Goal: Information Seeking & Learning: Learn about a topic

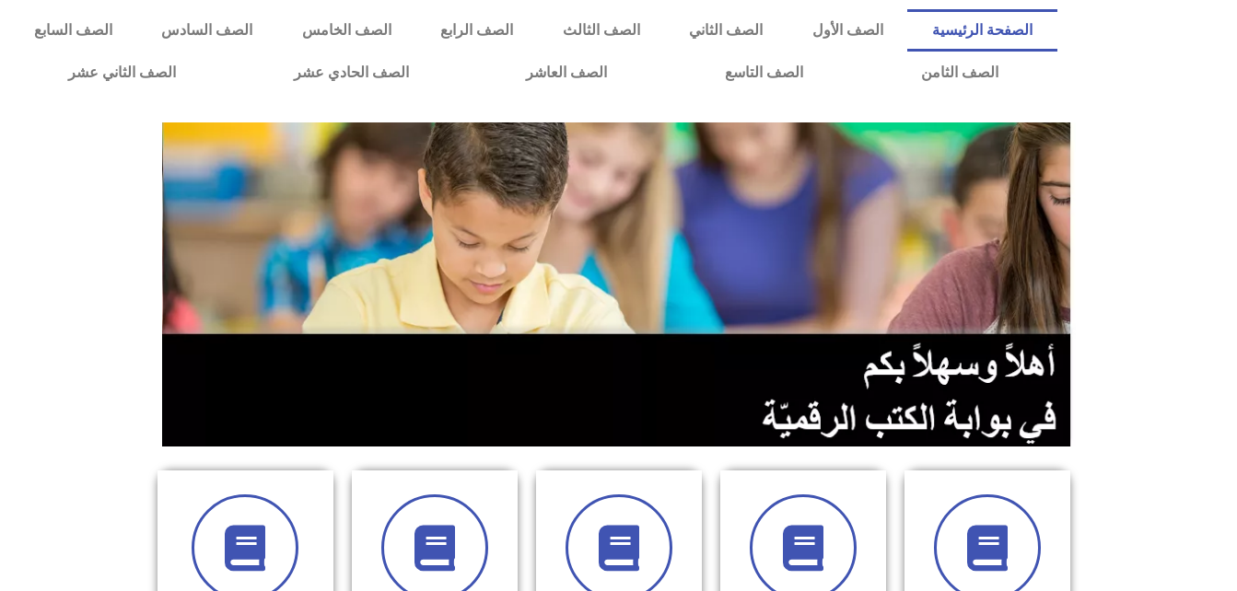
scroll to position [192, 0]
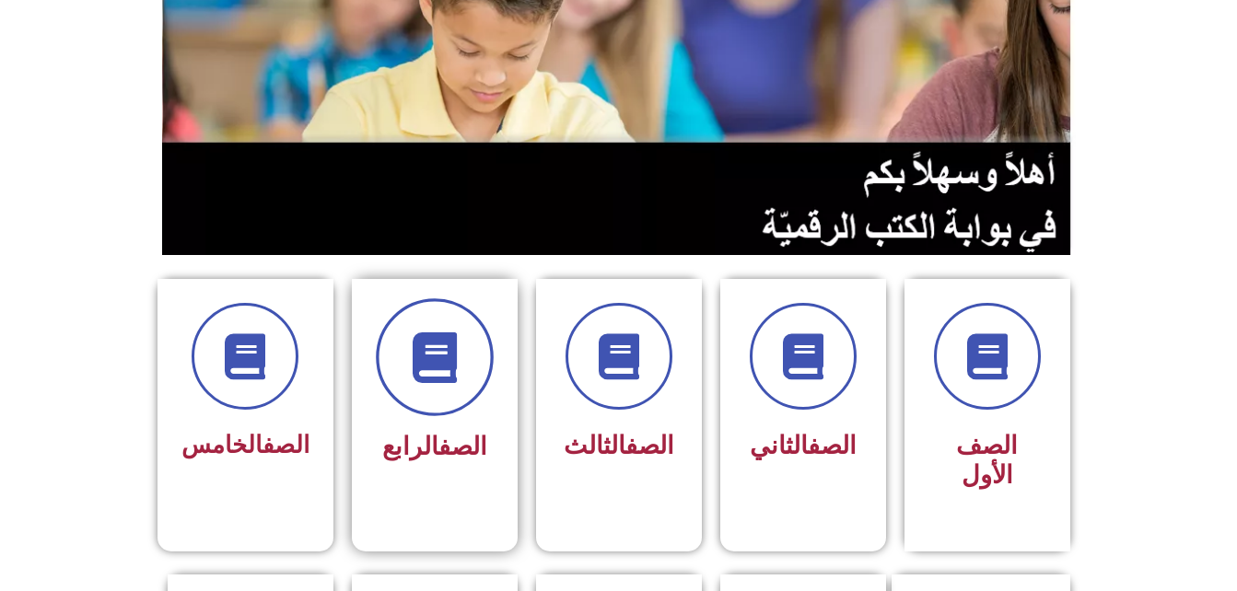
click at [443, 407] on span at bounding box center [435, 358] width 118 height 118
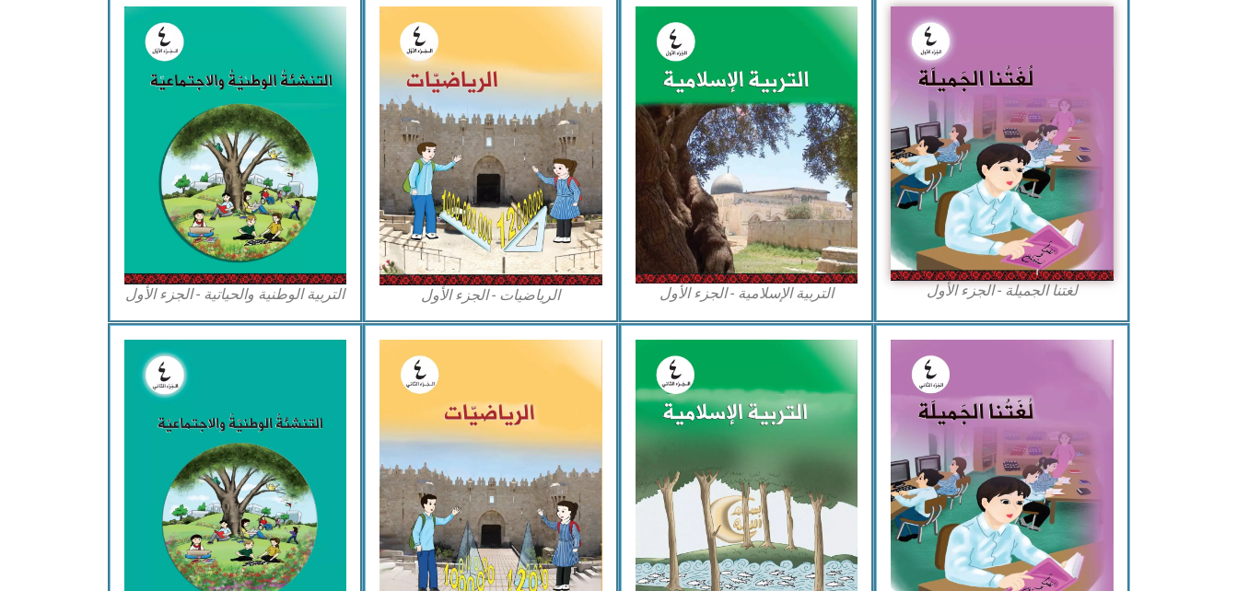
scroll to position [585, 0]
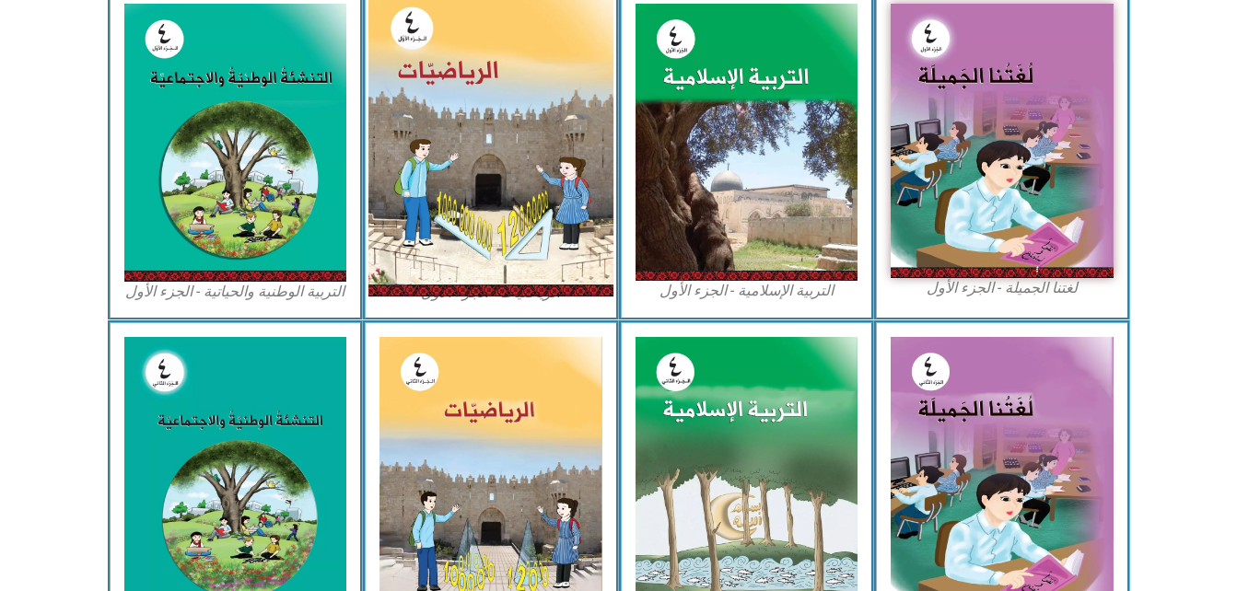
click at [522, 199] on img at bounding box center [491, 143] width 245 height 307
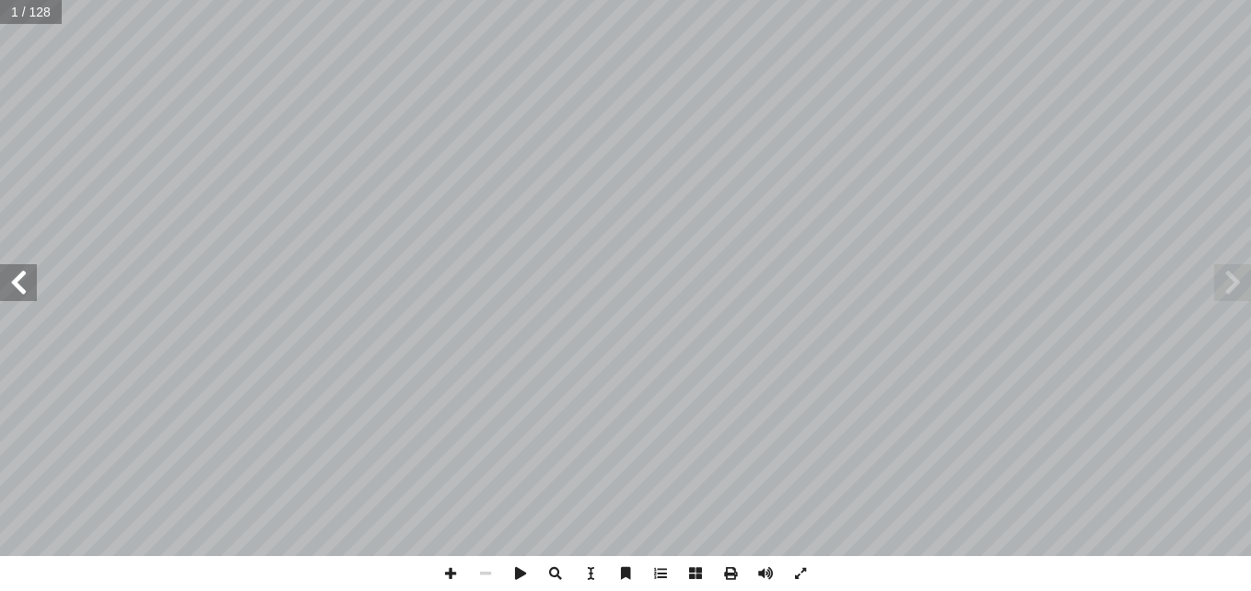
click at [19, 290] on span at bounding box center [18, 282] width 37 height 37
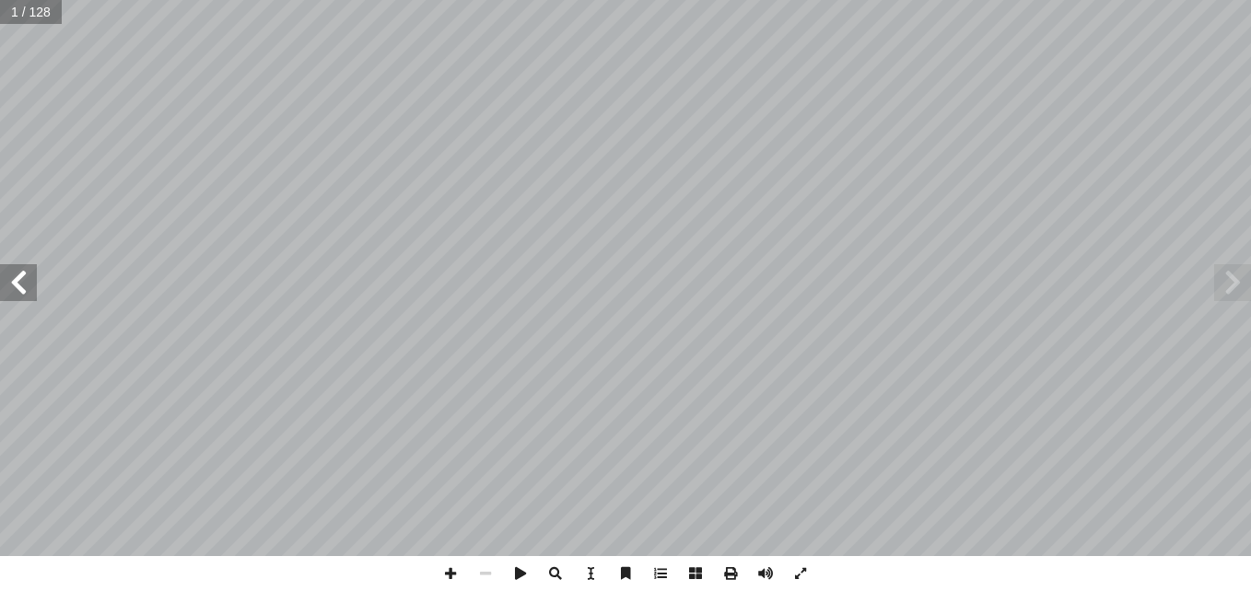
click at [19, 290] on span at bounding box center [18, 282] width 37 height 37
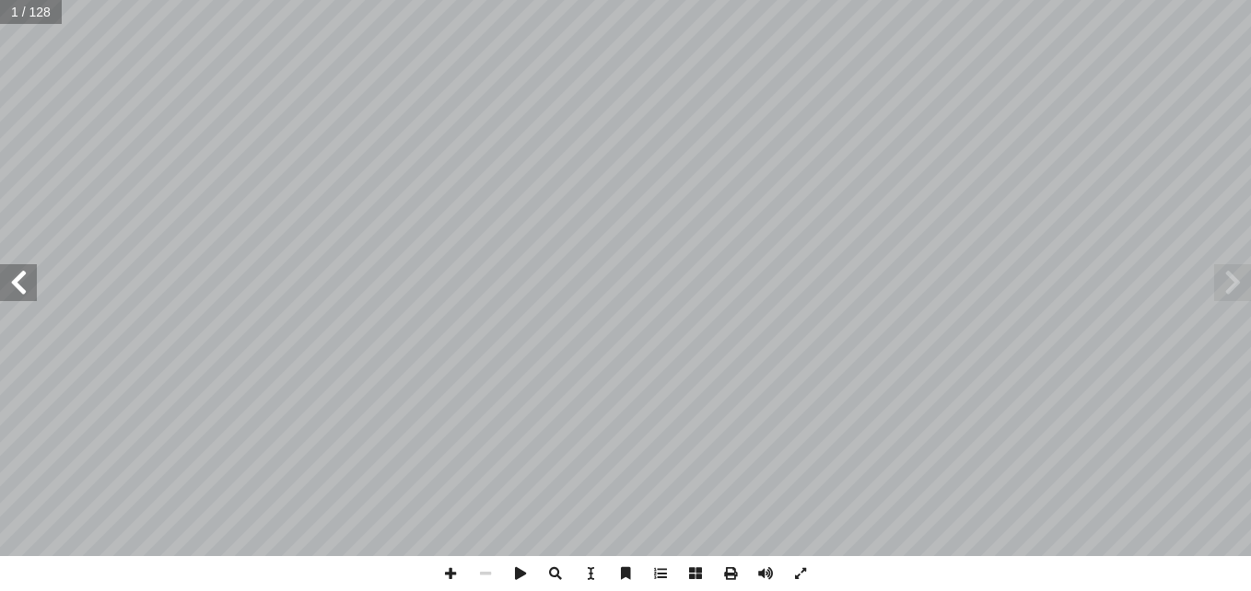
click at [19, 290] on span at bounding box center [18, 282] width 37 height 37
click at [454, 572] on span at bounding box center [450, 573] width 35 height 35
click at [442, 573] on span at bounding box center [450, 573] width 35 height 35
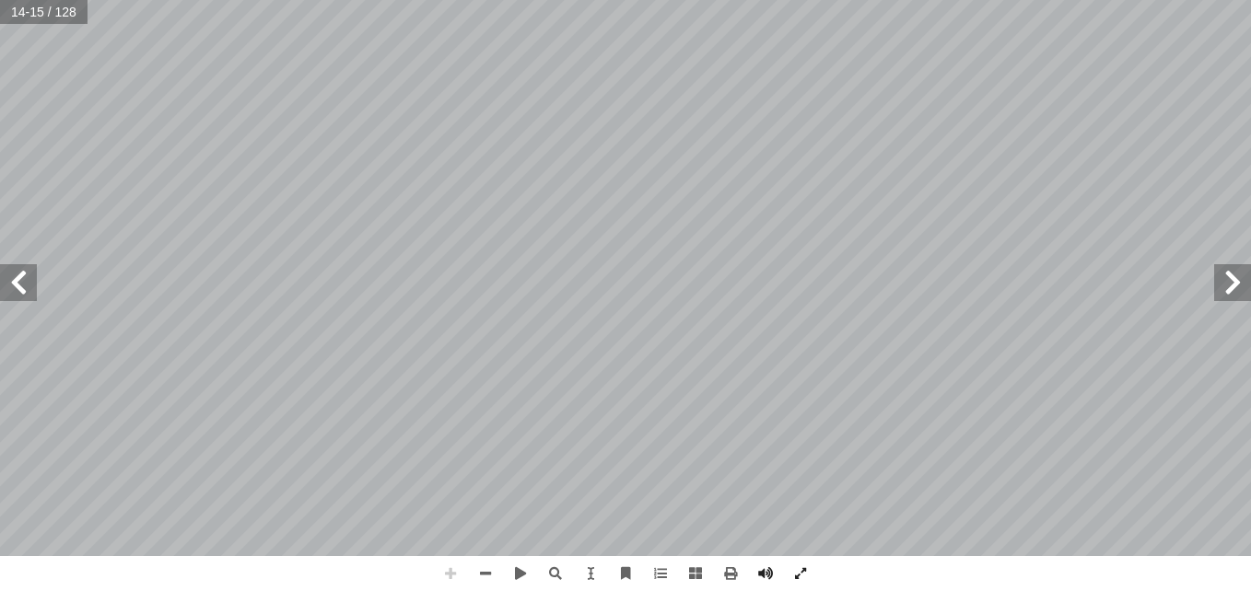
click at [442, 573] on span at bounding box center [450, 573] width 35 height 35
click at [730, 571] on div "10 د: َ د َ لع � أ قر� أ و� موز في ُّ د بالر � د ْ ع ِ لم � لة على َّ ث َ م ُ ل…" at bounding box center [625, 295] width 1251 height 591
click at [489, 577] on span at bounding box center [485, 573] width 35 height 35
click at [31, 279] on span at bounding box center [18, 282] width 37 height 37
